Goal: Find specific page/section: Find specific page/section

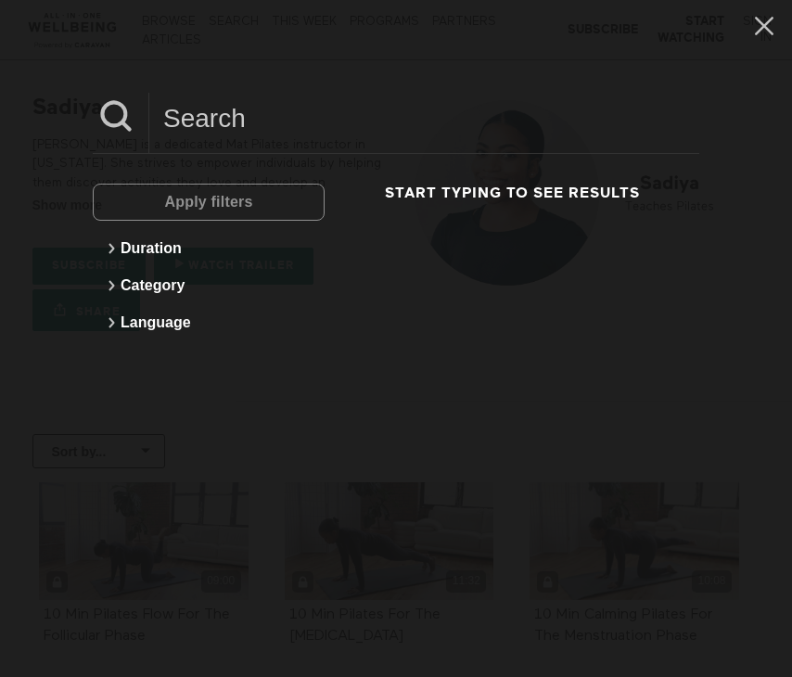
click at [191, 123] on input at bounding box center [424, 118] width 550 height 51
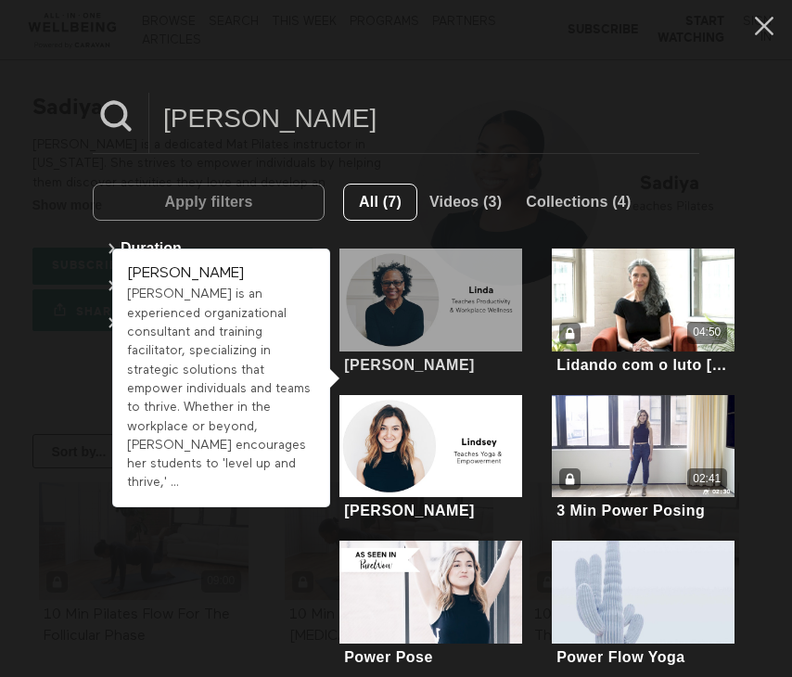
type input "[PERSON_NAME]"
click at [419, 296] on div at bounding box center [430, 300] width 182 height 103
